Goal: Register for event/course

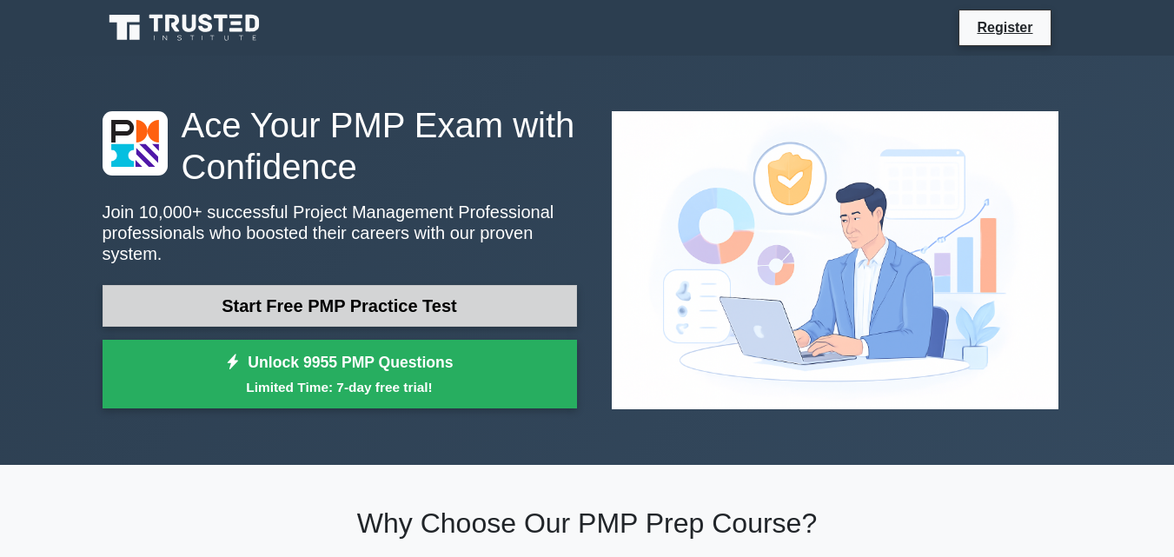
click at [354, 296] on link "Start Free PMP Practice Test" at bounding box center [340, 306] width 475 height 42
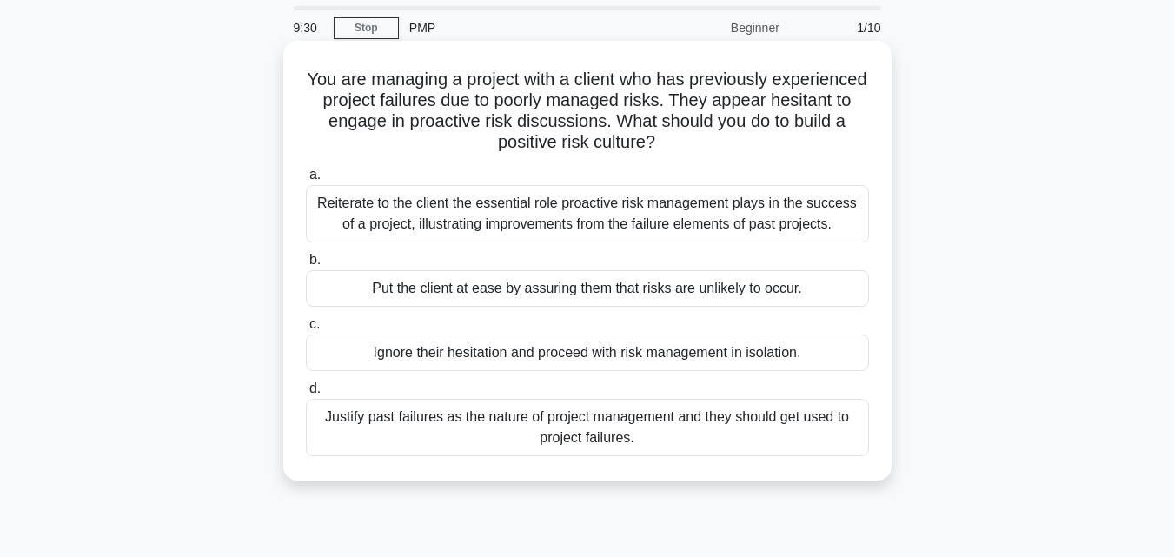
scroll to position [87, 0]
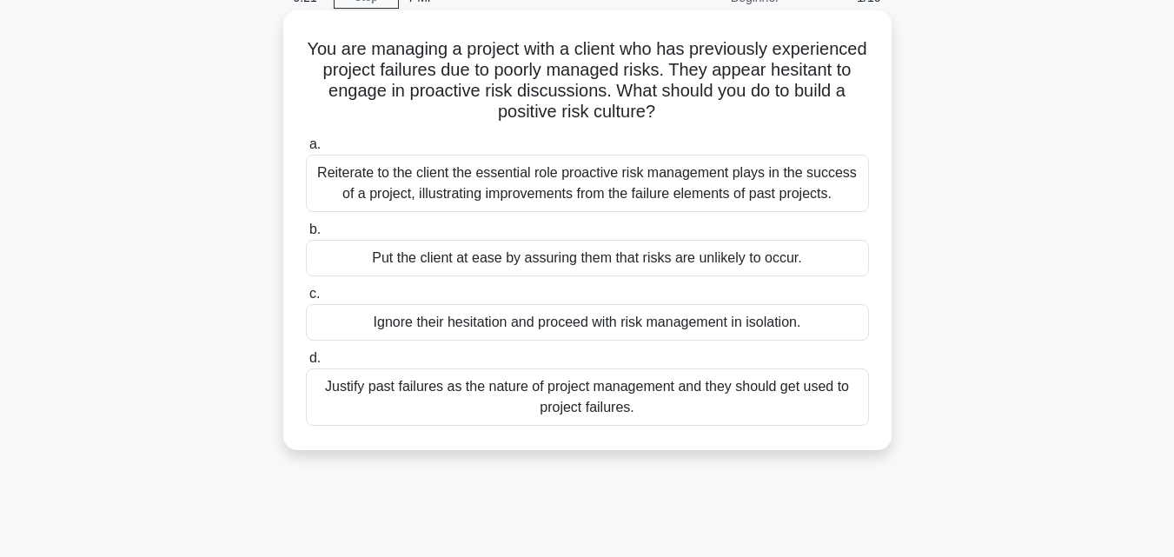
click at [430, 192] on div "Reiterate to the client the essential role proactive risk management plays in t…" at bounding box center [587, 183] width 563 height 57
click at [306, 150] on input "a. Reiterate to the client the essential role proactive risk management plays i…" at bounding box center [306, 144] width 0 height 11
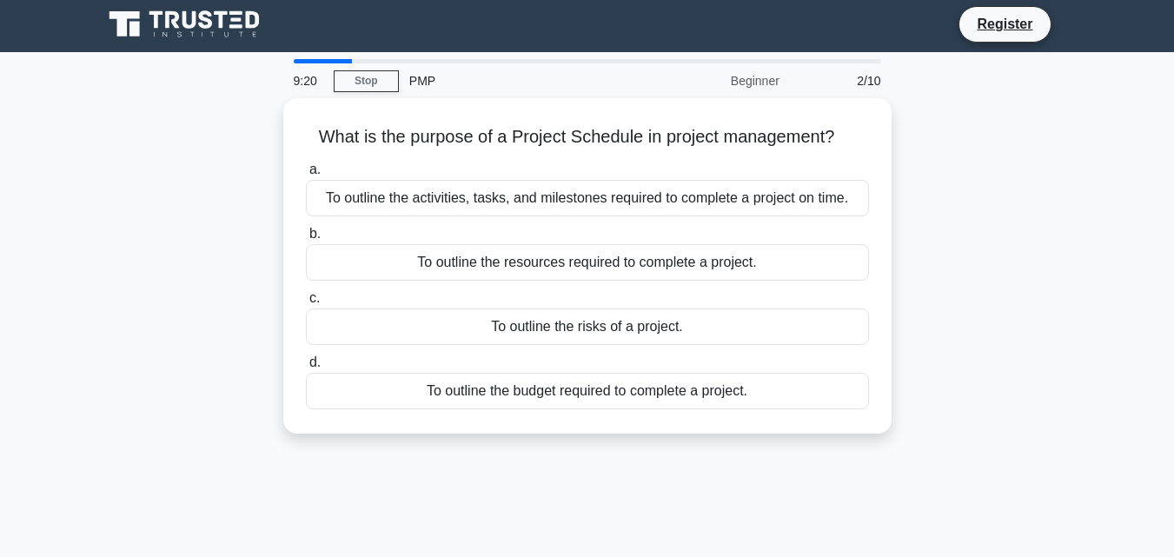
scroll to position [0, 0]
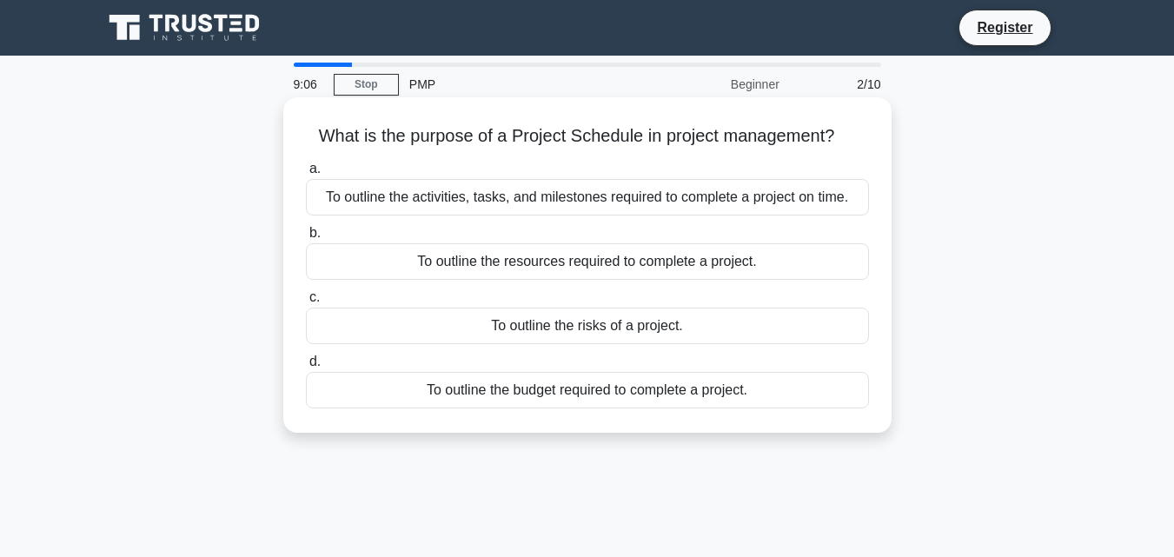
click at [481, 189] on div "To outline the activities, tasks, and milestones required to complete a project…" at bounding box center [587, 197] width 563 height 37
click at [306, 175] on input "a. To outline the activities, tasks, and milestones required to complete a proj…" at bounding box center [306, 168] width 0 height 11
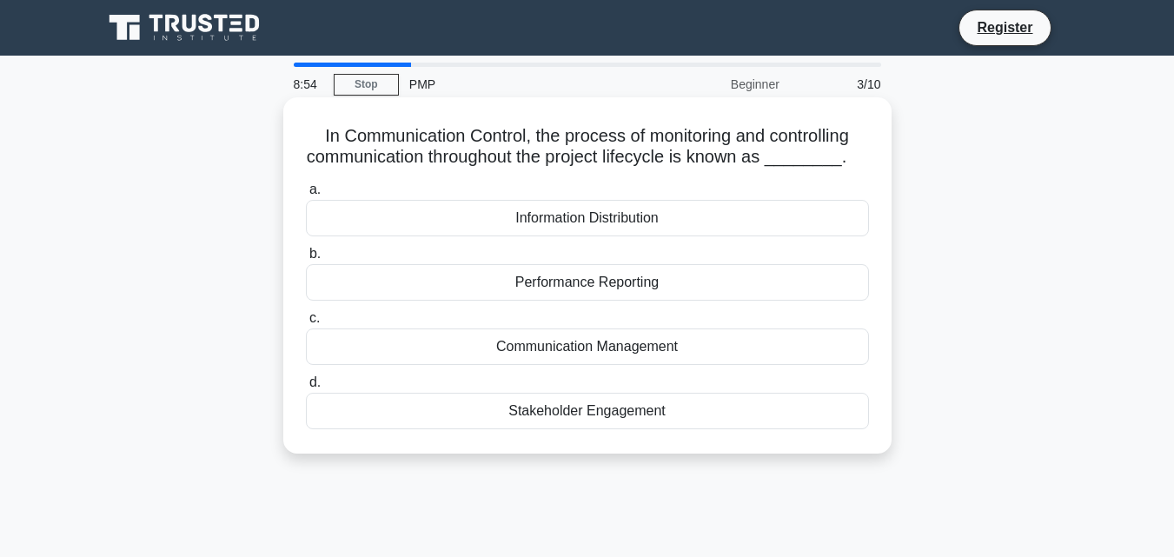
click at [597, 349] on div "Communication Management" at bounding box center [587, 347] width 563 height 37
click at [306, 324] on input "c. Communication Management" at bounding box center [306, 318] width 0 height 11
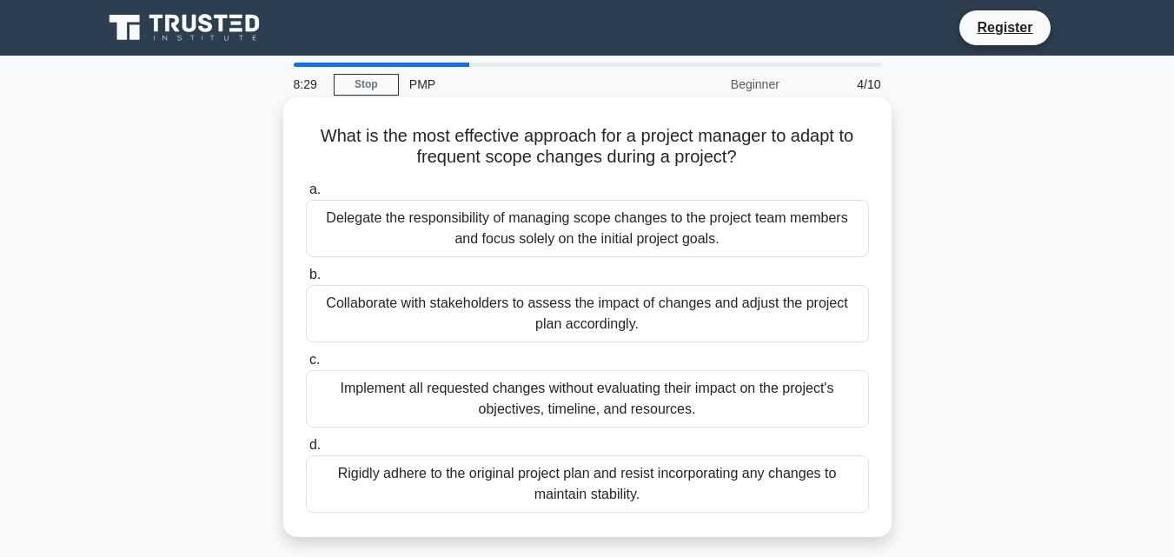
click at [574, 329] on div "Collaborate with stakeholders to assess the impact of changes and adjust the pr…" at bounding box center [587, 313] width 563 height 57
click at [306, 281] on input "b. Collaborate with stakeholders to assess the impact of changes and adjust the…" at bounding box center [306, 274] width 0 height 11
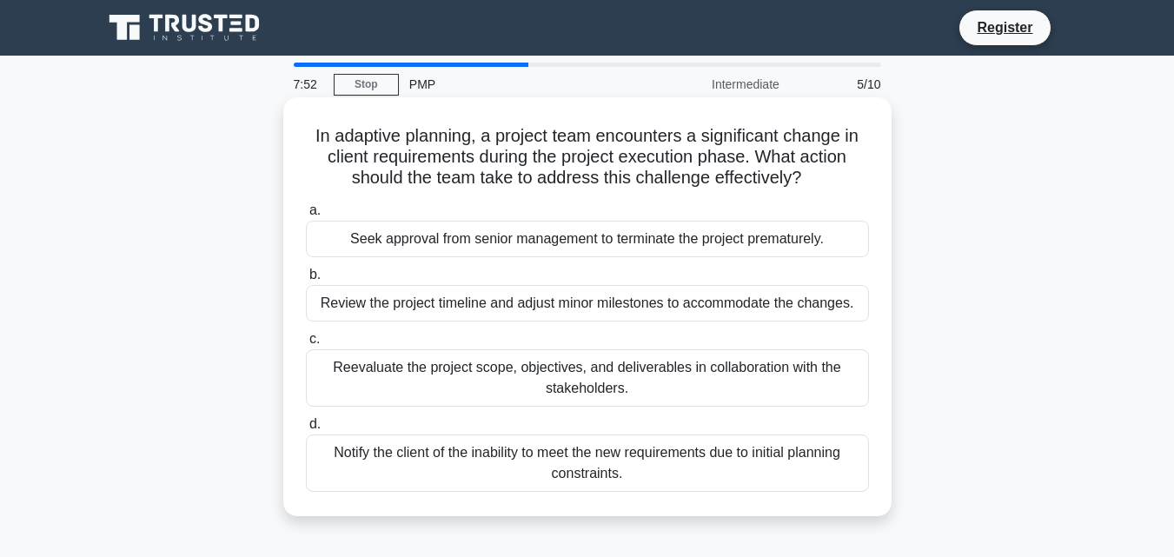
click at [445, 384] on div "Reevaluate the project scope, objectives, and deliverables in collaboration wit…" at bounding box center [587, 377] width 563 height 57
click at [306, 345] on input "c. Reevaluate the project scope, objectives, and deliverables in collaboration …" at bounding box center [306, 339] width 0 height 11
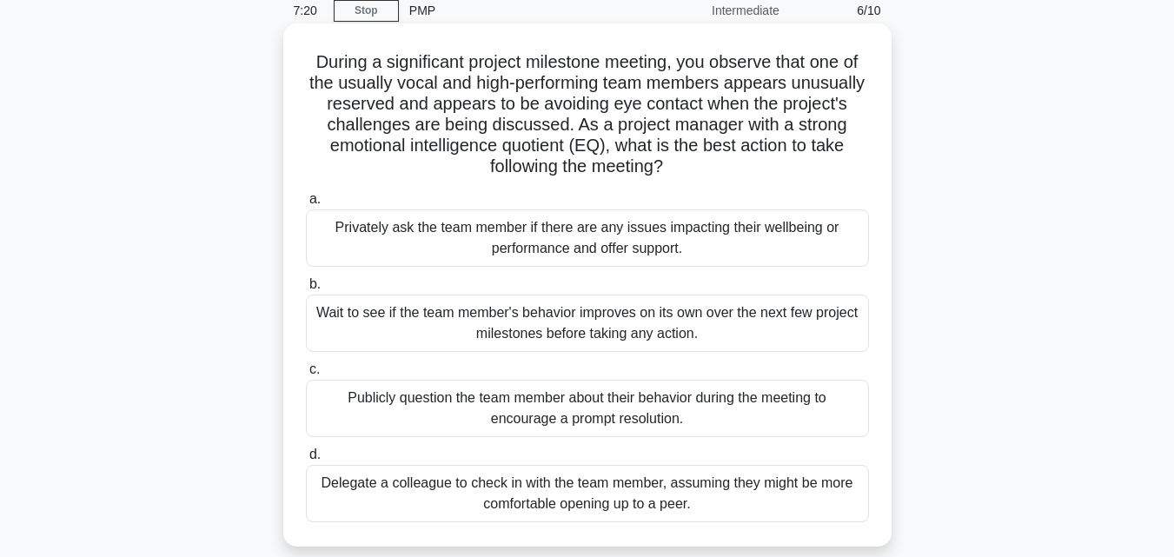
scroll to position [174, 0]
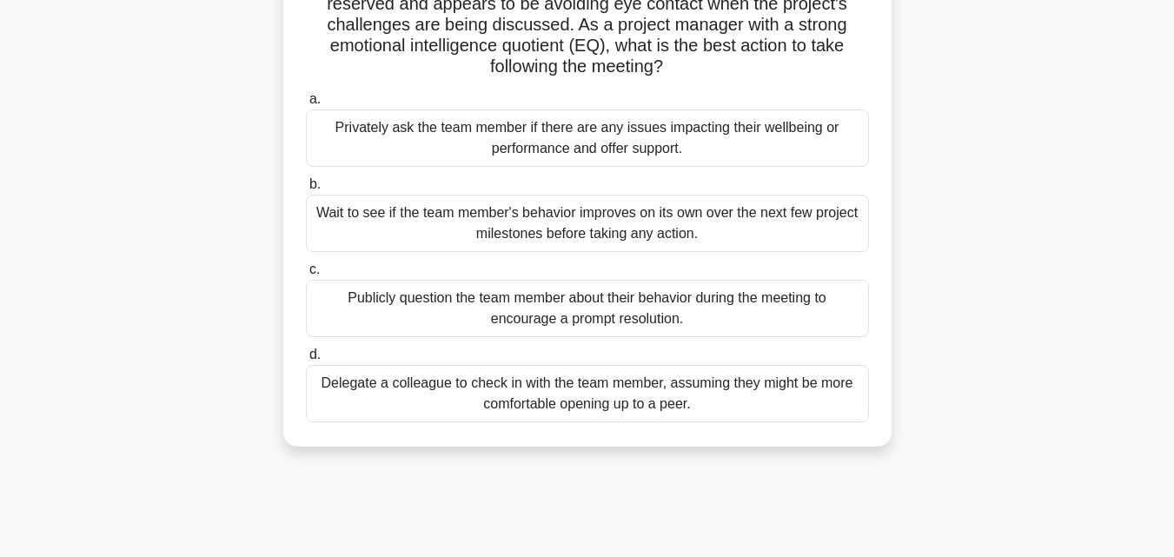
click at [517, 141] on div "Privately ask the team member if there are any issues impacting their wellbeing…" at bounding box center [587, 138] width 563 height 57
click at [306, 105] on input "a. Privately ask the team member if there are any issues impacting their wellbe…" at bounding box center [306, 99] width 0 height 11
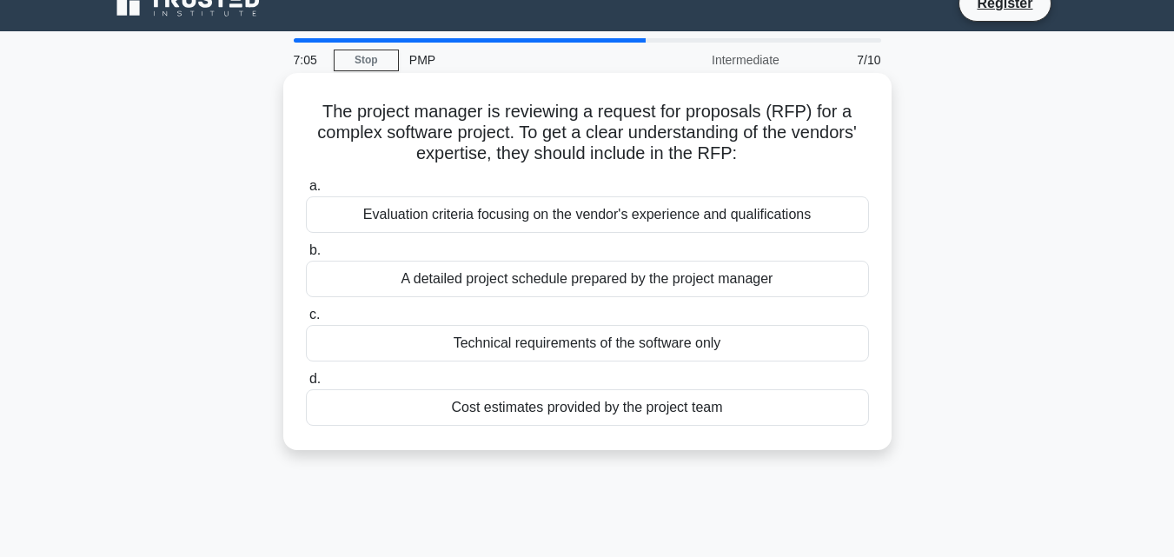
scroll to position [0, 0]
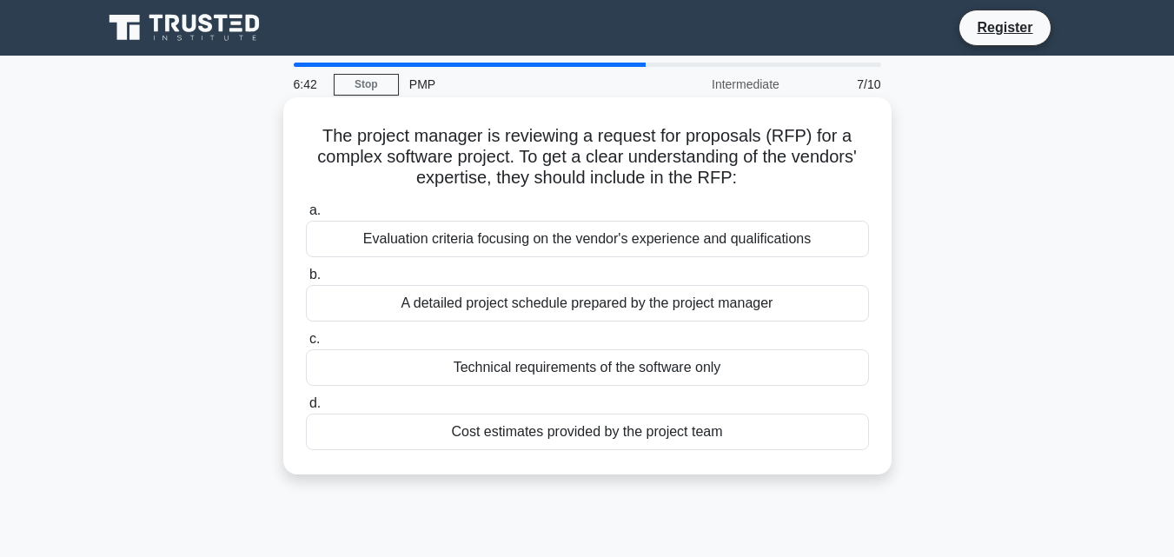
click at [449, 234] on div "Evaluation criteria focusing on the vendor's experience and qualifications" at bounding box center [587, 239] width 563 height 37
click at [306, 216] on input "a. Evaluation criteria focusing on the vendor's experience and qualifications" at bounding box center [306, 210] width 0 height 11
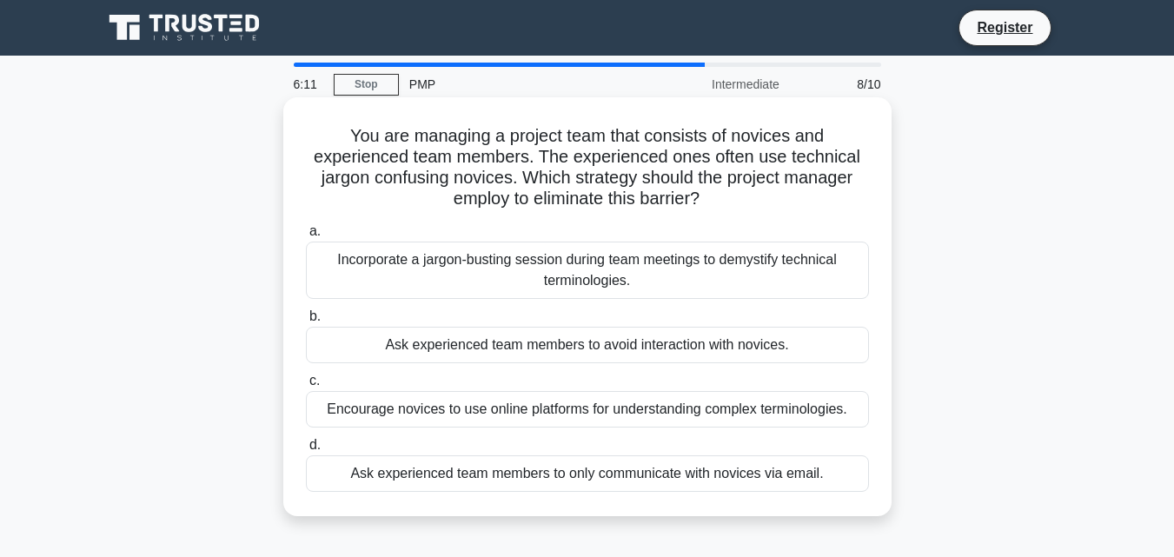
click at [534, 479] on div "Ask experienced team members to only communicate with novices via email." at bounding box center [587, 473] width 563 height 37
click at [306, 451] on input "d. Ask experienced team members to only communicate with novices via email." at bounding box center [306, 445] width 0 height 11
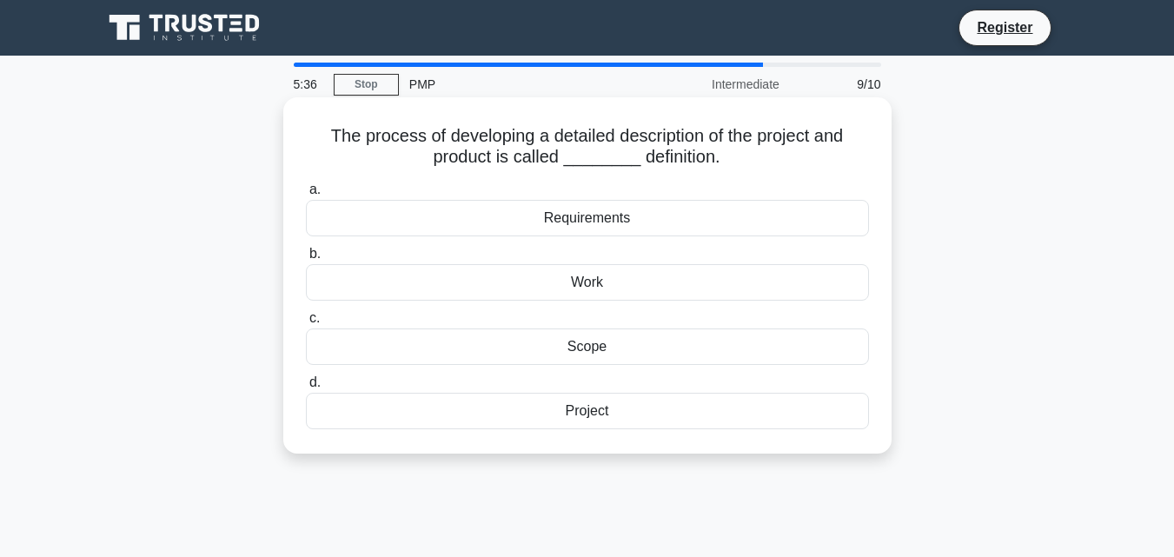
click at [593, 342] on div "Scope" at bounding box center [587, 347] width 563 height 37
click at [306, 324] on input "c. Scope" at bounding box center [306, 318] width 0 height 11
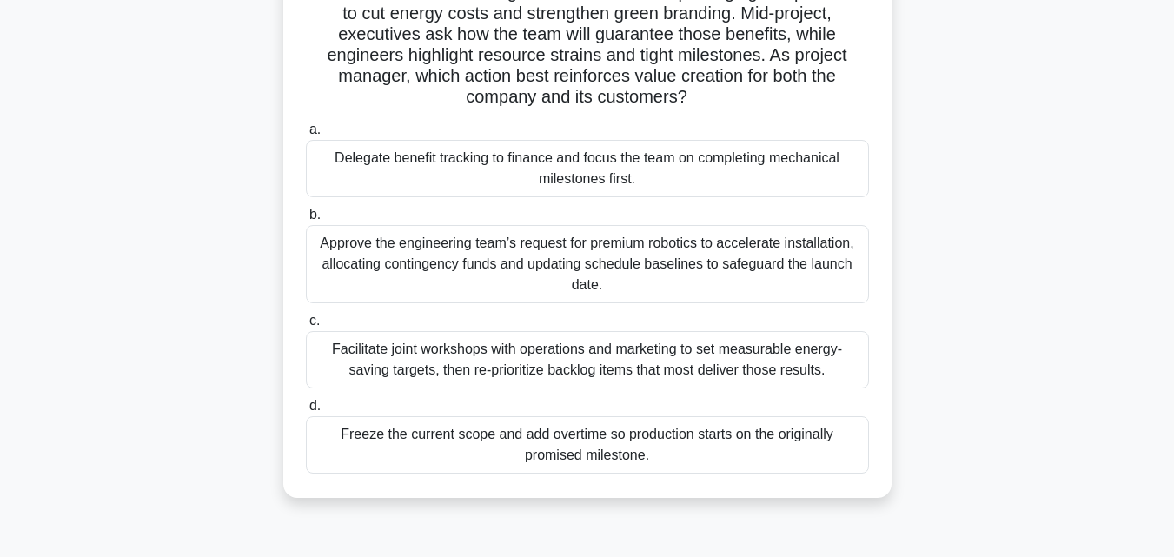
scroll to position [174, 0]
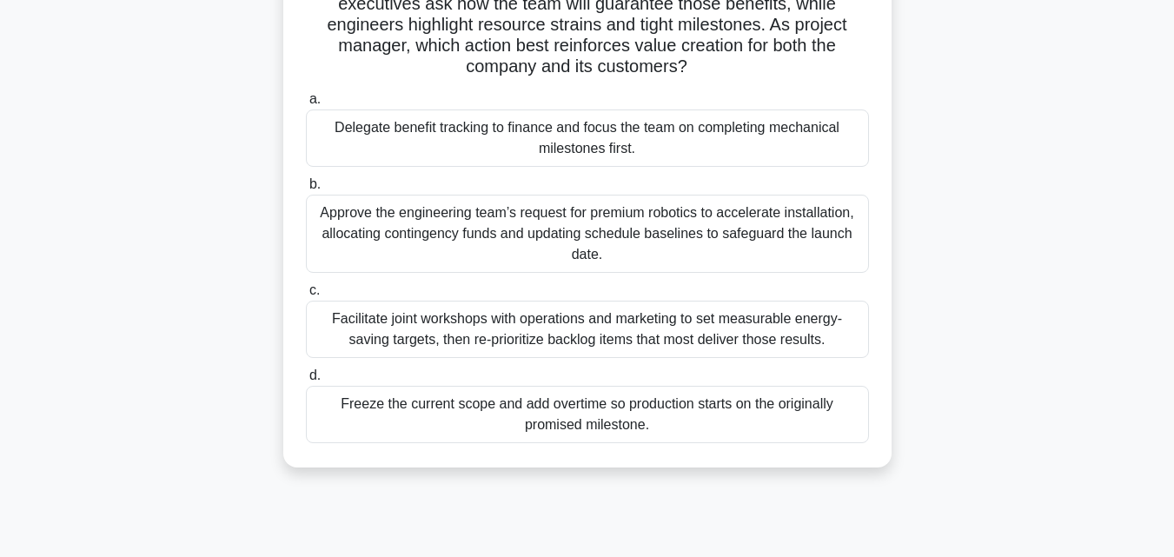
click at [460, 262] on div "Approve the engineering team’s request for premium robotics to accelerate insta…" at bounding box center [587, 234] width 563 height 78
click at [306, 190] on input "b. Approve the engineering team’s request for premium robotics to accelerate in…" at bounding box center [306, 184] width 0 height 11
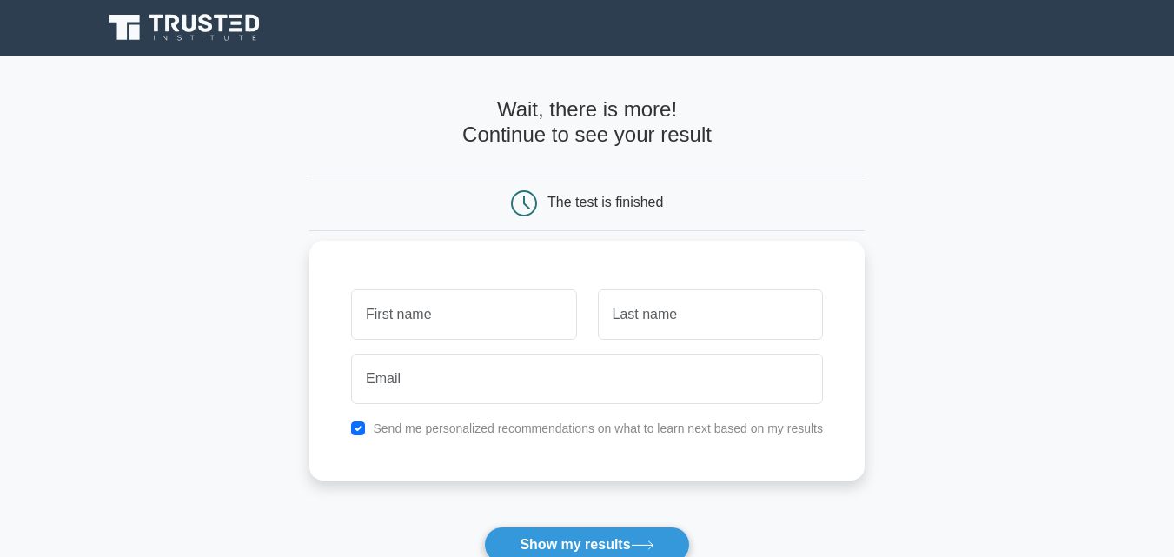
type input "a"
type input "Ammar"
type input "Abuhalimeh"
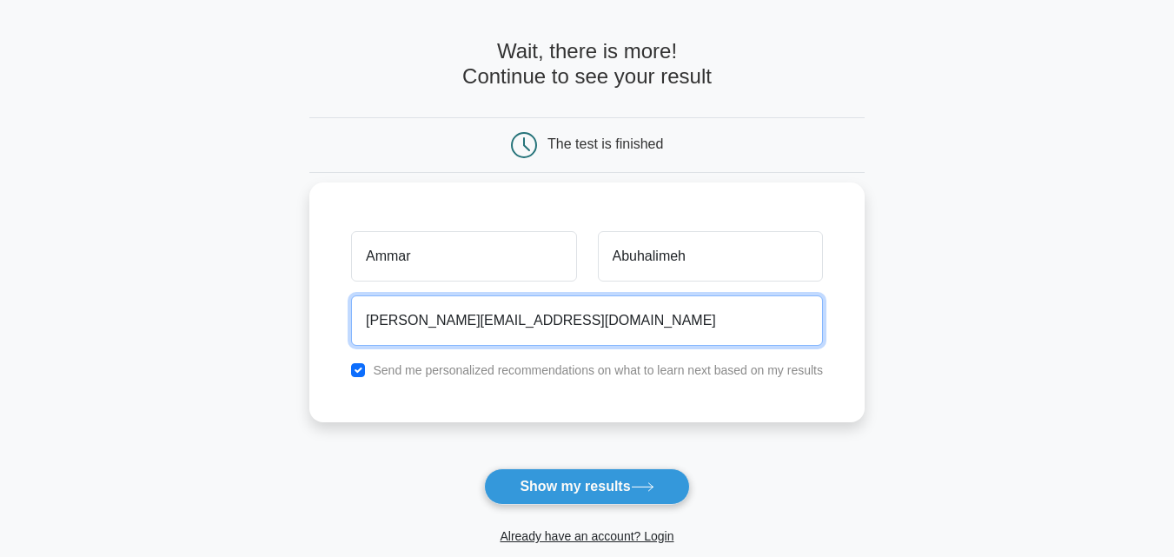
scroll to position [174, 0]
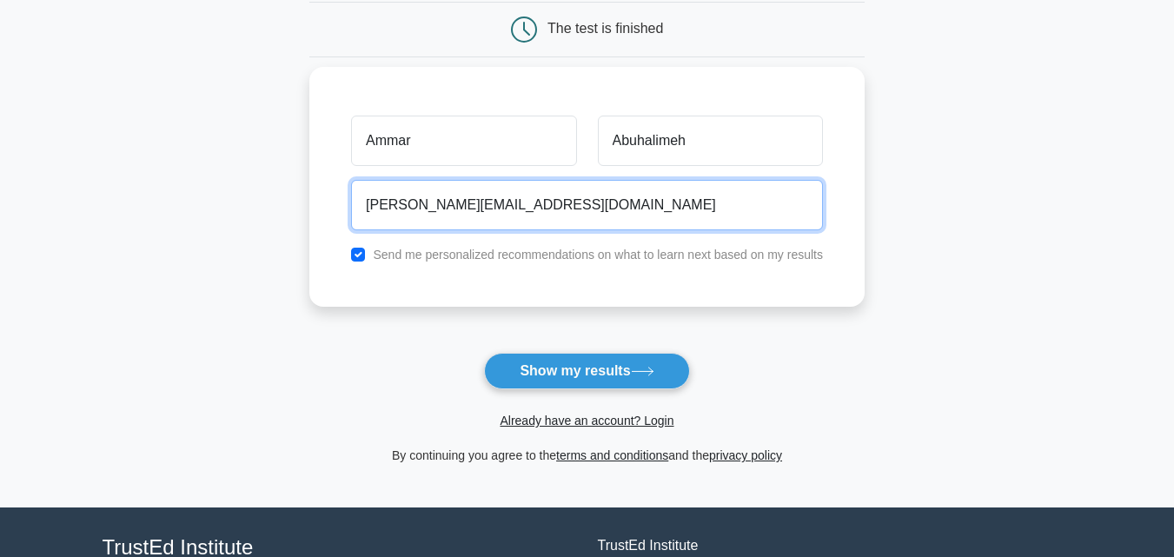
type input "a.n.abuhalimeh@gmail.com"
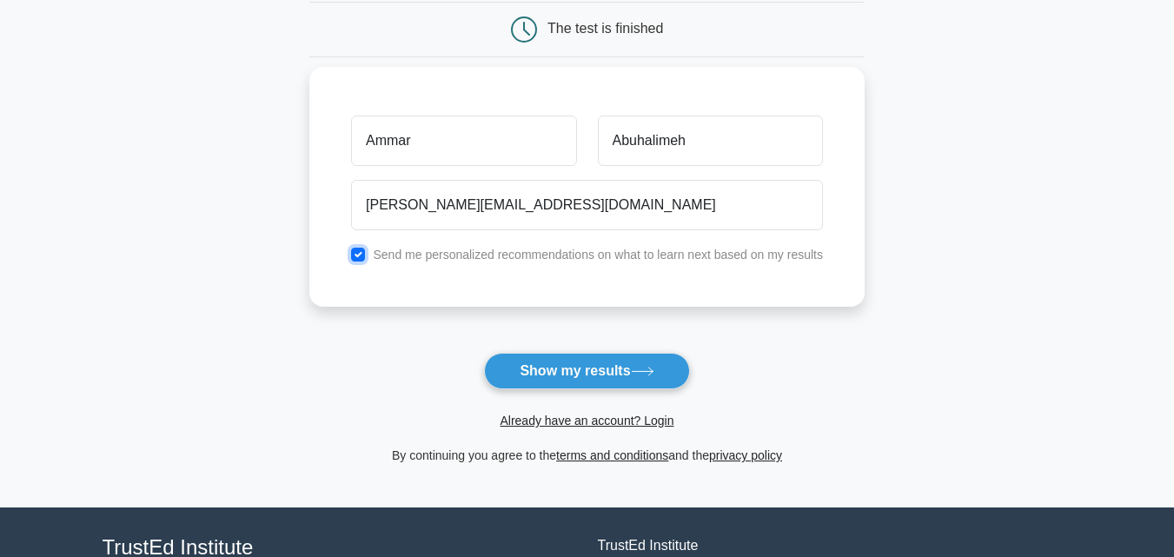
click at [355, 256] on input "checkbox" at bounding box center [358, 255] width 14 height 14
checkbox input "false"
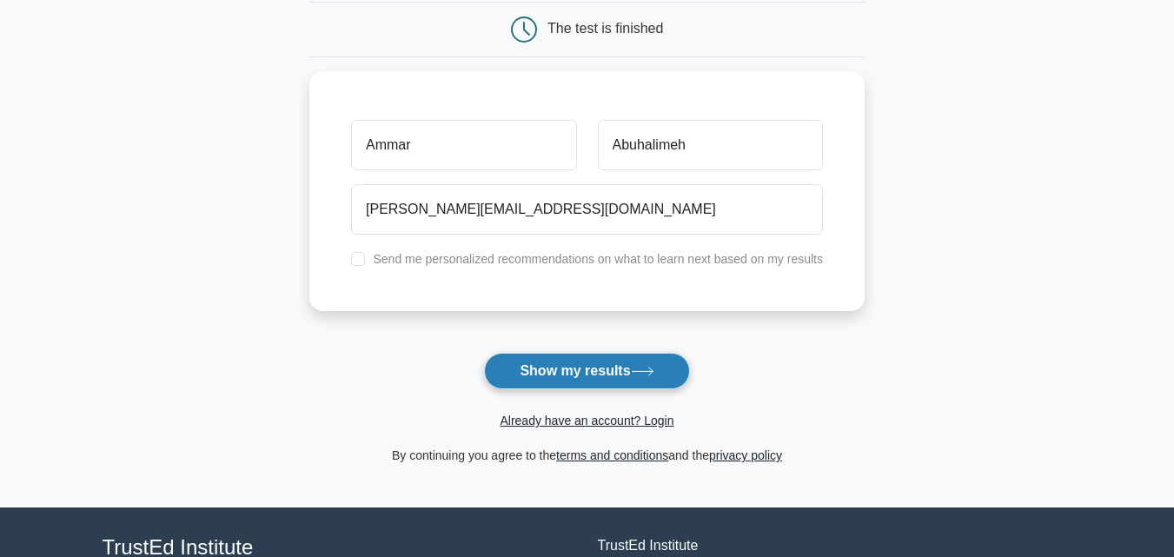
click at [521, 364] on button "Show my results" at bounding box center [586, 371] width 205 height 37
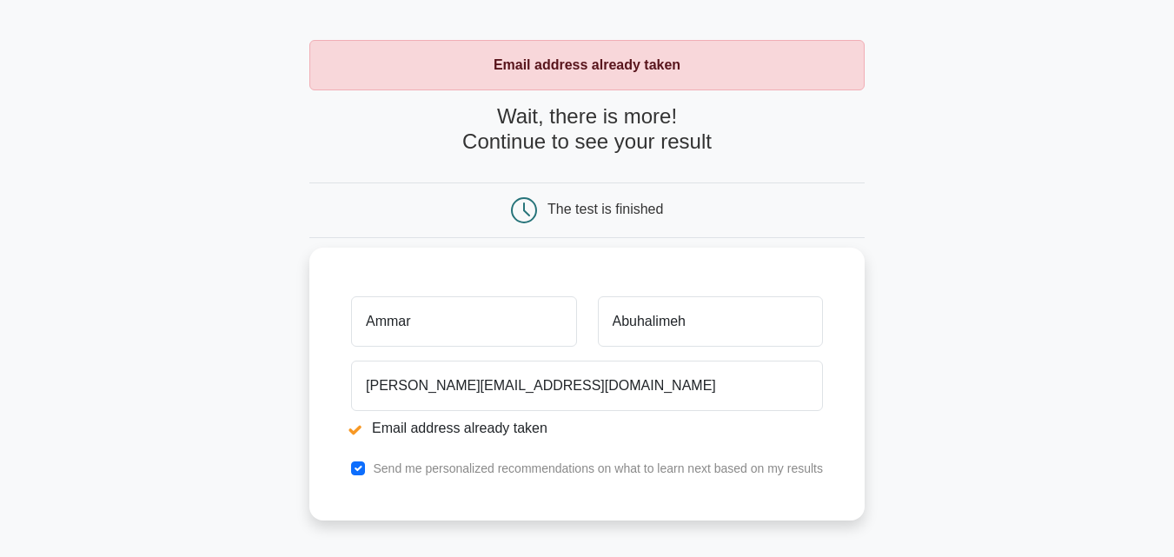
scroll to position [87, 0]
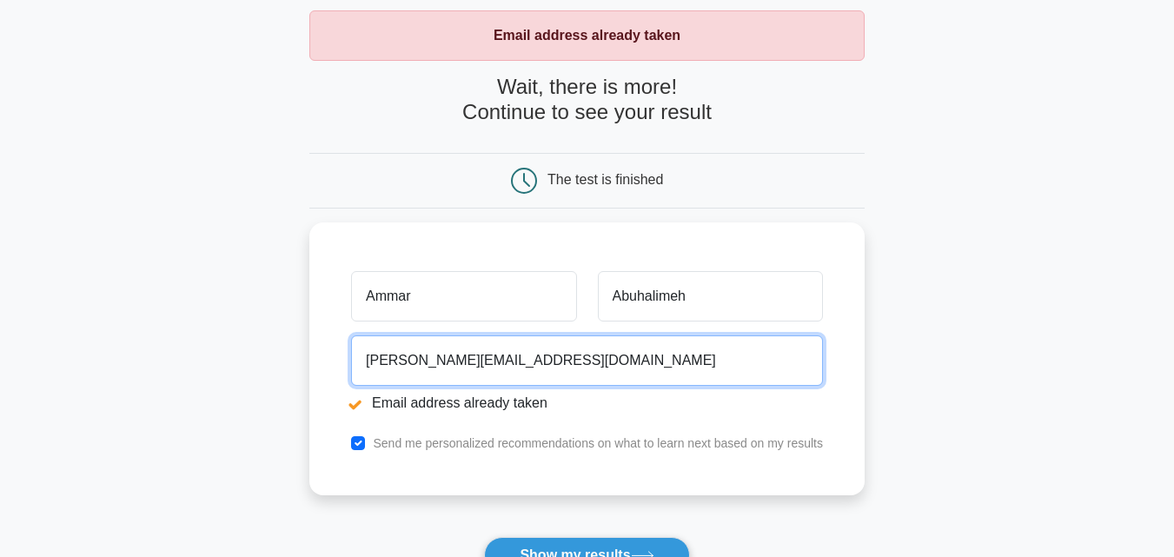
drag, startPoint x: 547, startPoint y: 367, endPoint x: 78, endPoint y: 328, distance: 470.1
click at [78, 328] on main "Email address already taken Wait, there is more! Continue to see your result Th…" at bounding box center [587, 330] width 1174 height 723
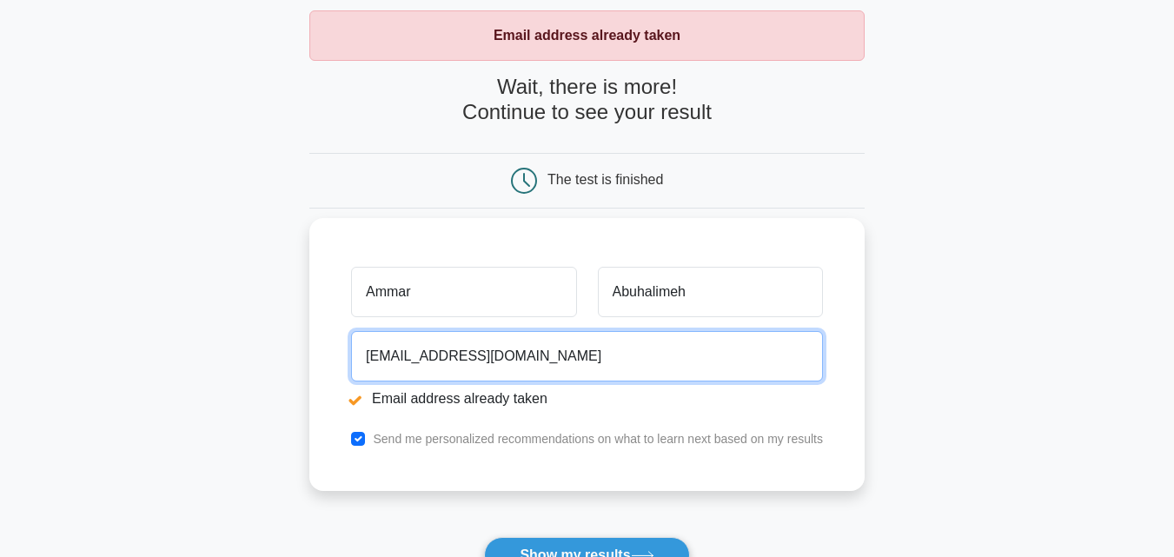
type input "ahcc_87@yahoo.com"
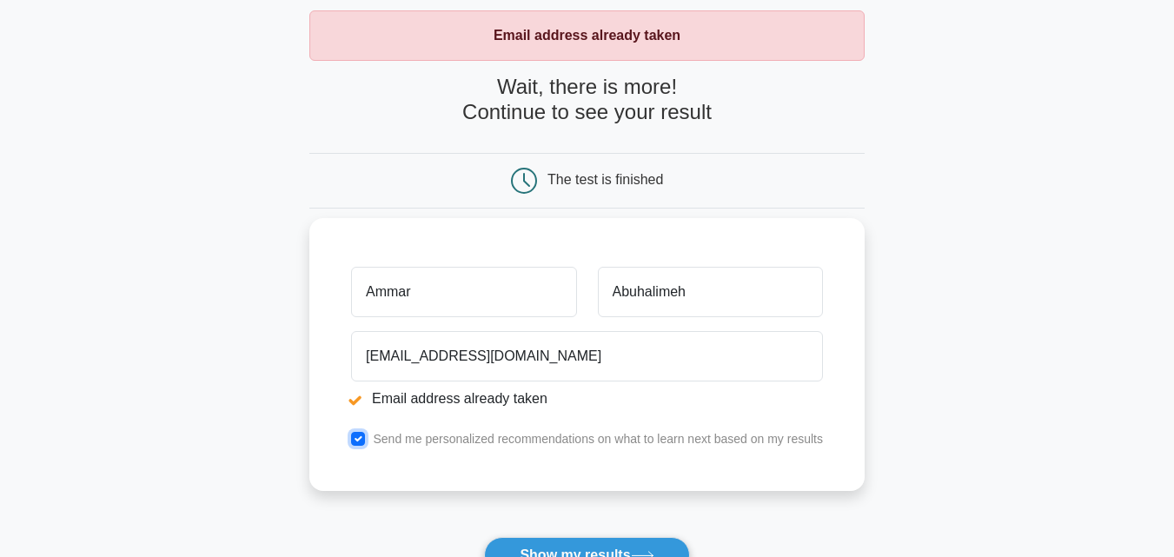
click at [365, 442] on input "checkbox" at bounding box center [358, 439] width 14 height 14
checkbox input "false"
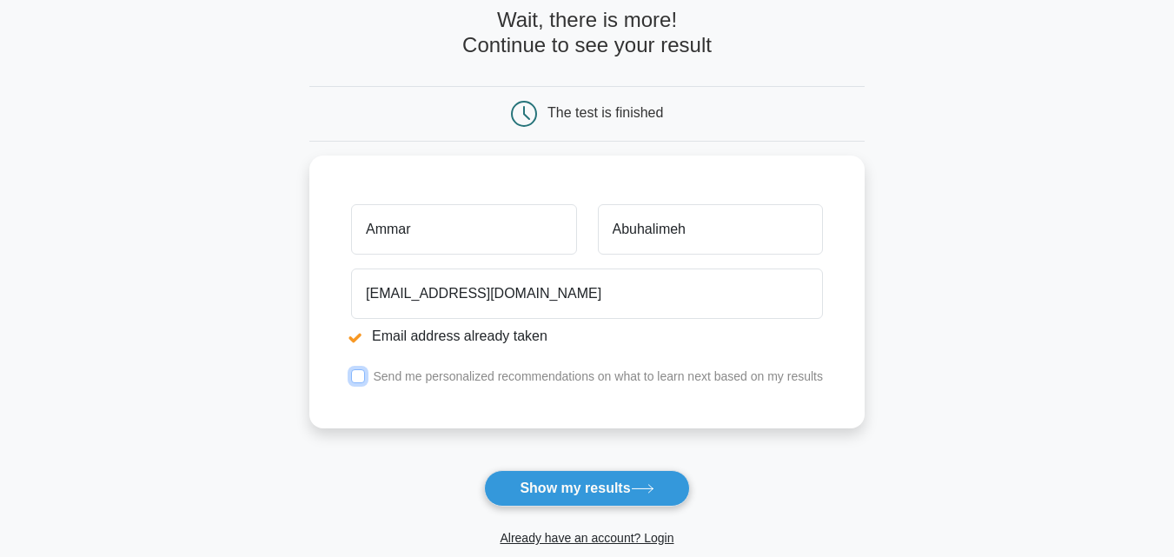
scroll to position [261, 0]
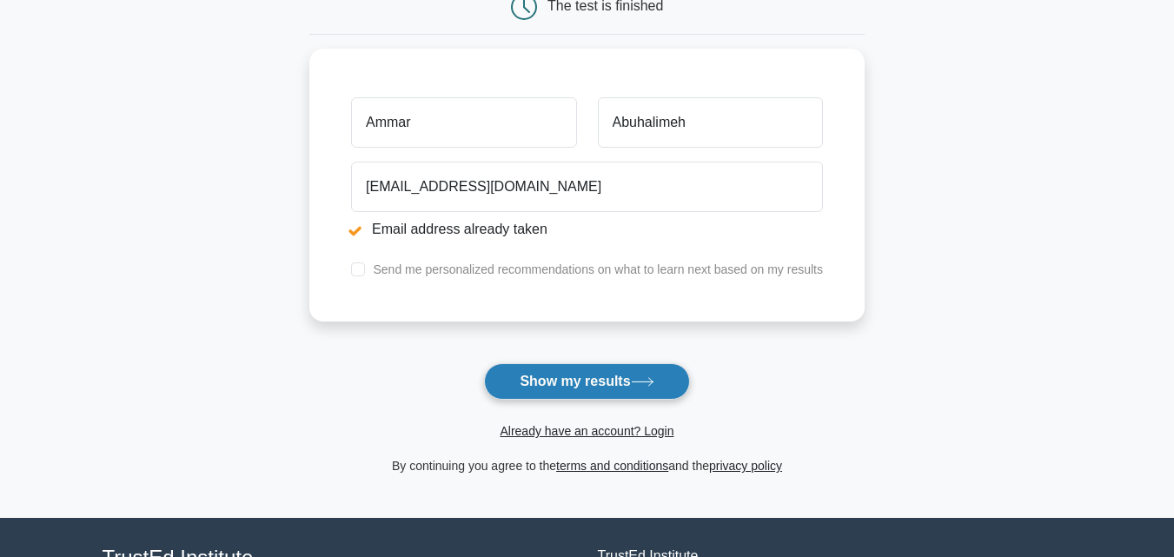
click at [588, 382] on button "Show my results" at bounding box center [586, 381] width 205 height 37
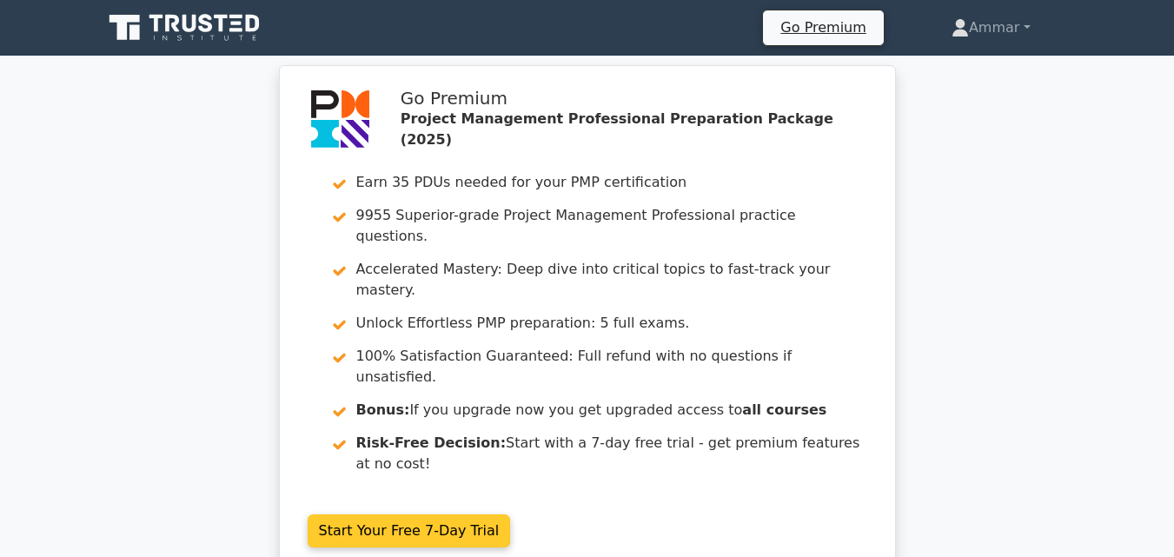
click at [400, 515] on link "Start Your Free 7-Day Trial" at bounding box center [409, 531] width 203 height 33
